Goal: Task Accomplishment & Management: Manage account settings

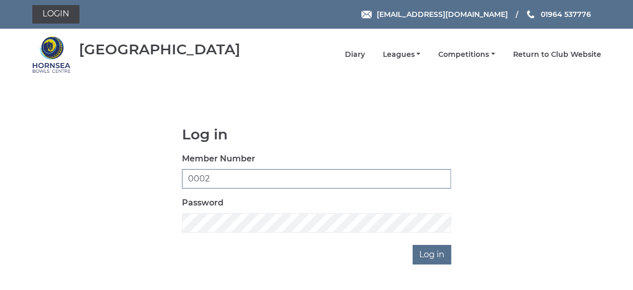
click at [206, 181] on input "0002" at bounding box center [316, 178] width 269 height 19
click at [210, 178] on input "0002" at bounding box center [316, 178] width 269 height 19
type input "0001"
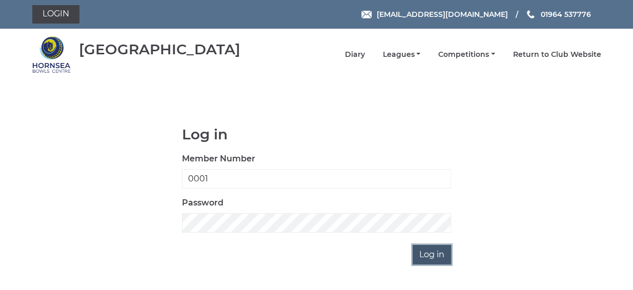
click at [442, 261] on input "Log in" at bounding box center [432, 254] width 38 height 19
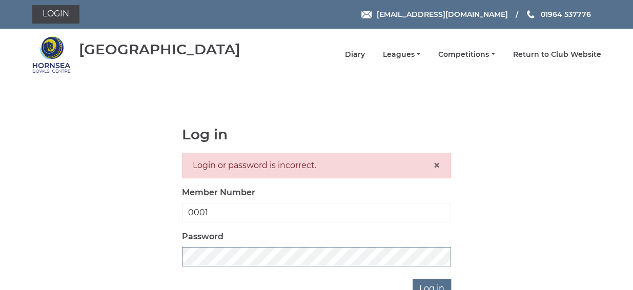
click at [181, 255] on div "Log in Login or password is incorrect. × Member Number 0001 Password Log in" at bounding box center [316, 213] width 285 height 172
click at [429, 283] on input "Log in" at bounding box center [432, 288] width 38 height 19
click at [437, 164] on span "×" at bounding box center [436, 165] width 7 height 15
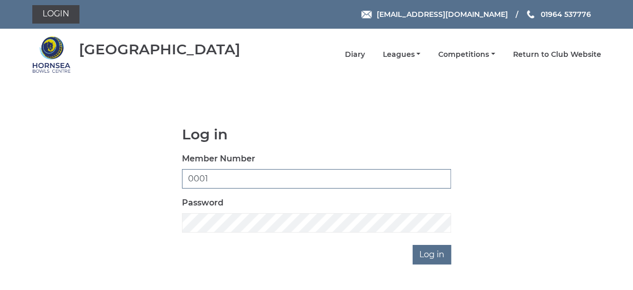
click at [209, 178] on input "0001" at bounding box center [316, 178] width 269 height 19
type input "0002"
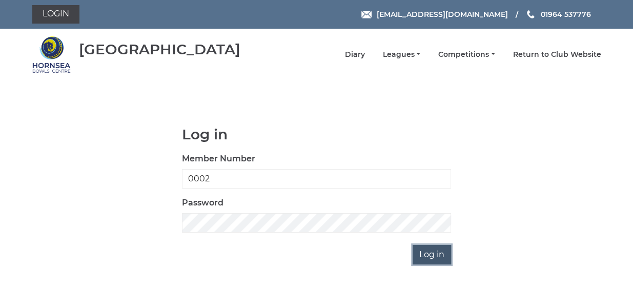
click at [435, 254] on input "Log in" at bounding box center [432, 254] width 38 height 19
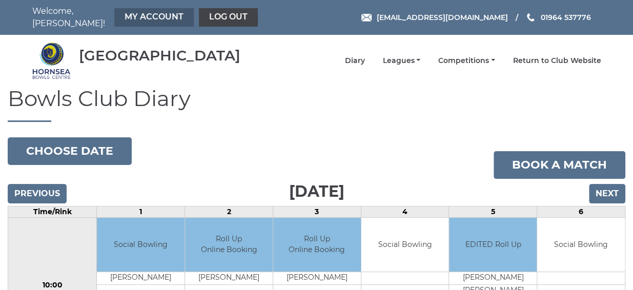
click at [168, 13] on link "My Account" at bounding box center [153, 17] width 79 height 18
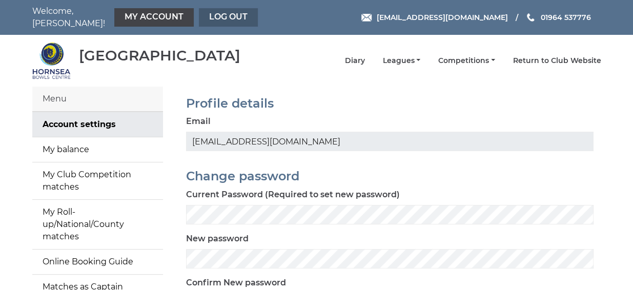
click at [237, 11] on link "Log out" at bounding box center [228, 17] width 59 height 18
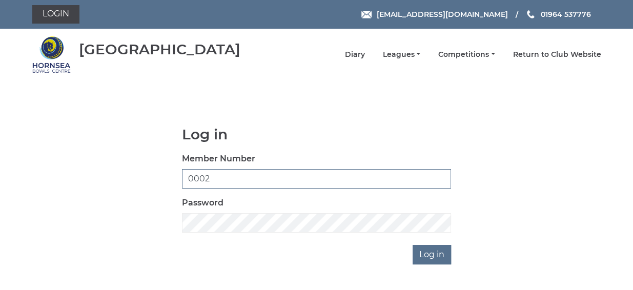
click at [206, 177] on input "0002" at bounding box center [316, 178] width 269 height 19
click at [212, 179] on input "0002" at bounding box center [316, 178] width 269 height 19
type input "0001"
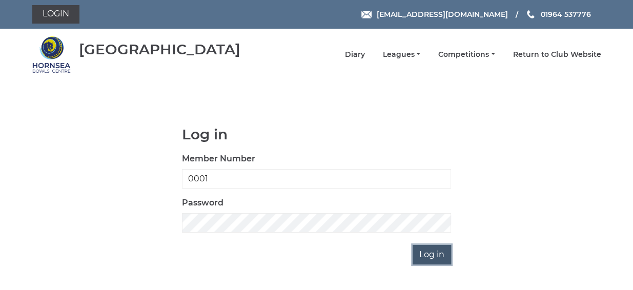
click at [433, 254] on input "Log in" at bounding box center [432, 254] width 38 height 19
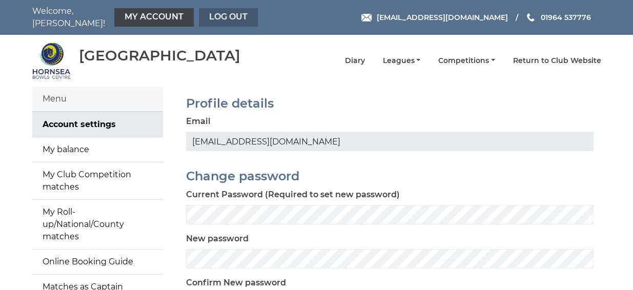
click at [205, 10] on link "Log out" at bounding box center [228, 17] width 59 height 18
